Goal: Information Seeking & Learning: Check status

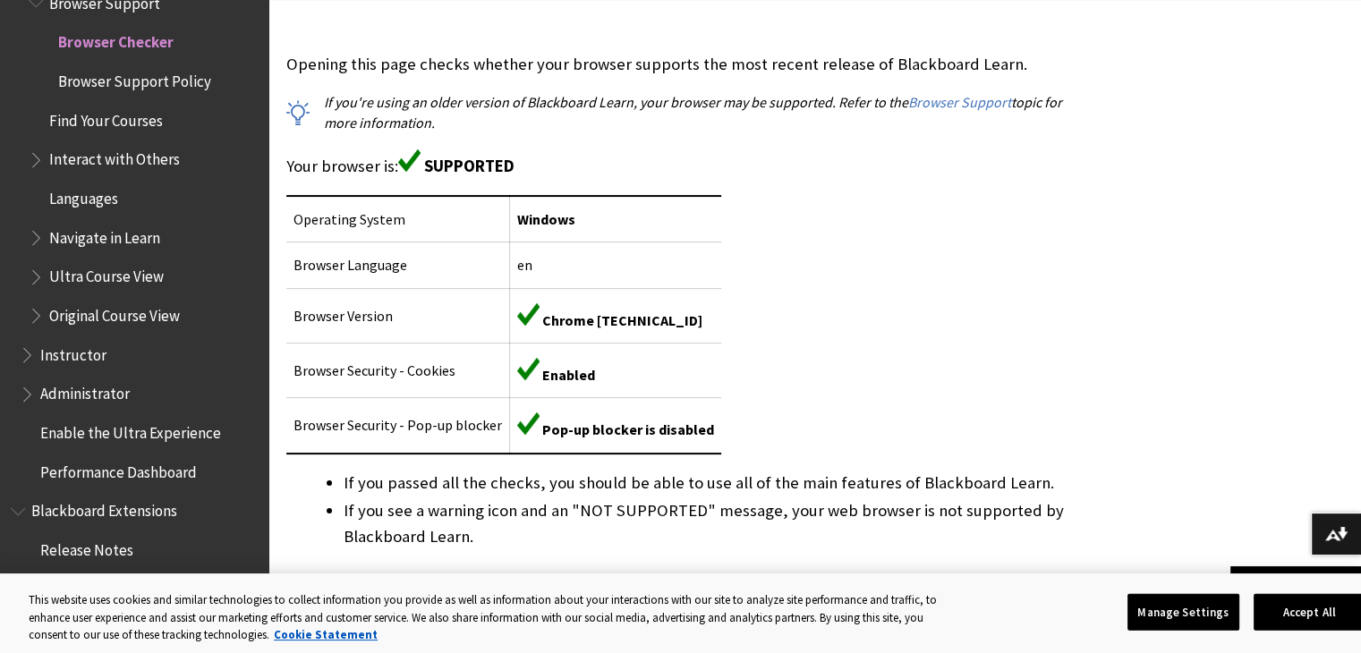
scroll to position [392, 0]
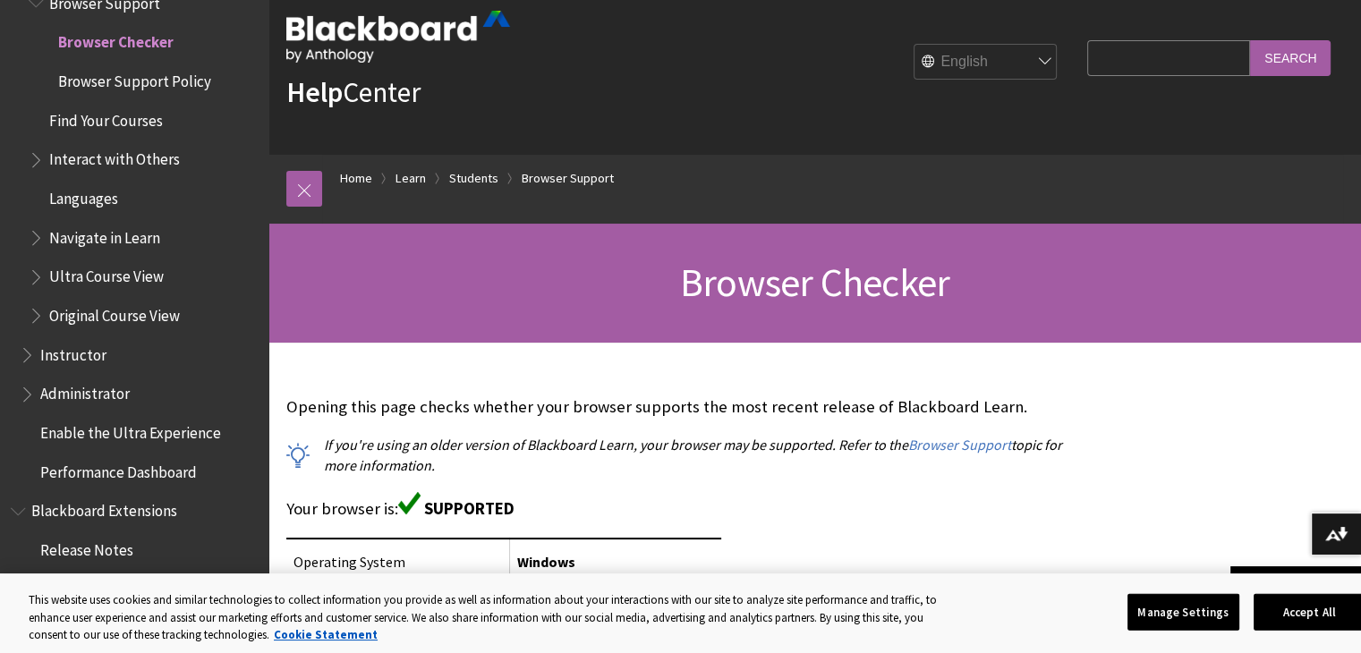
scroll to position [25, 0]
